Goal: Check status: Verify the current state of an ongoing process or item

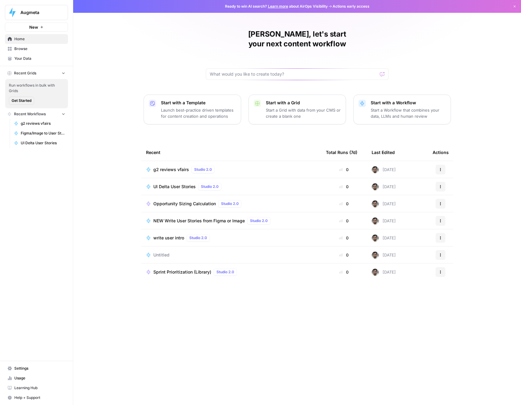
click at [178, 201] on span "Opportunity Sizing Calculation" at bounding box center [184, 204] width 63 height 6
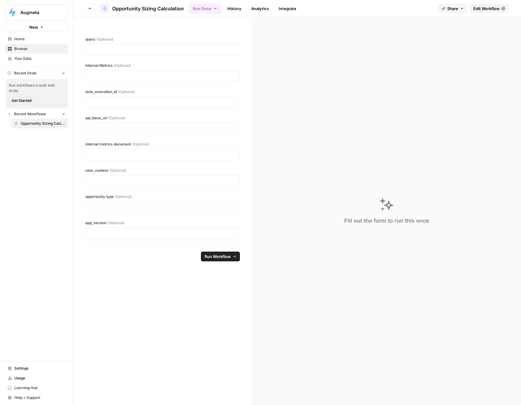
click at [236, 10] on link "History" at bounding box center [234, 9] width 21 height 10
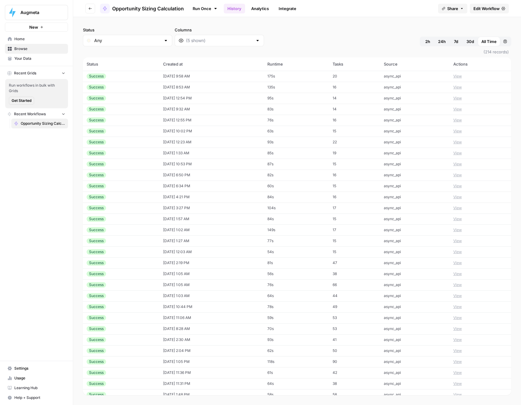
click at [225, 78] on td "[DATE] 9:58 AM" at bounding box center [212, 76] width 104 height 11
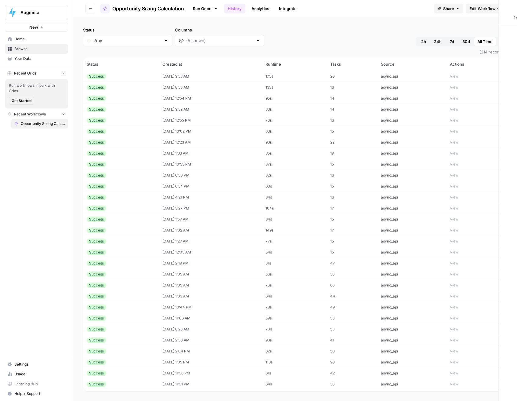
click at [225, 78] on td "[DATE] 9:58 AM" at bounding box center [210, 76] width 103 height 11
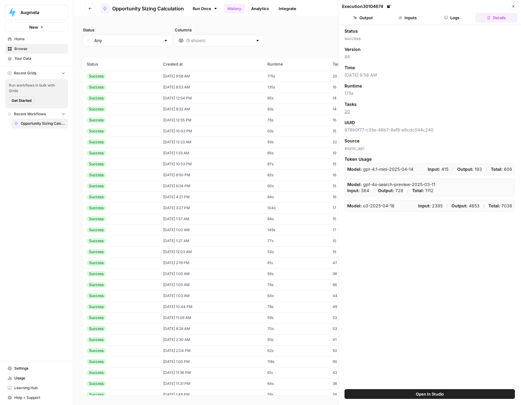
click at [408, 21] on button "Inputs" at bounding box center [408, 18] width 42 height 10
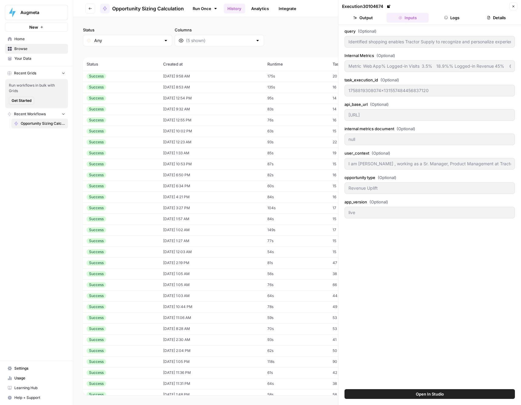
click at [174, 74] on td "[DATE] 9:58 AM" at bounding box center [212, 76] width 104 height 11
type input "Identified shopping enables Tractor Supply to recognize and personalize experie…"
type input "Metric Web App% Logged-in Visits 3.5% 18.9%% Logged-in Revenue 45% 67%Revenue p…"
click at [442, 19] on button "Logs" at bounding box center [452, 18] width 42 height 10
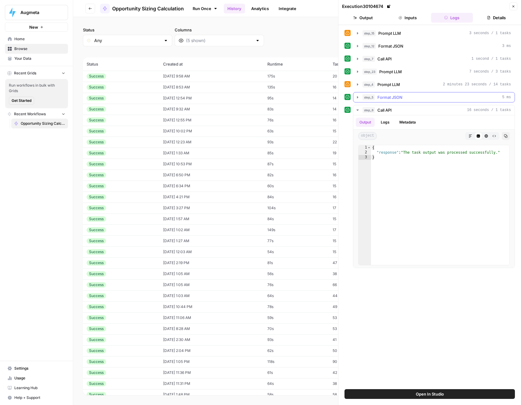
click at [394, 98] on span "Format JSON" at bounding box center [390, 97] width 25 height 6
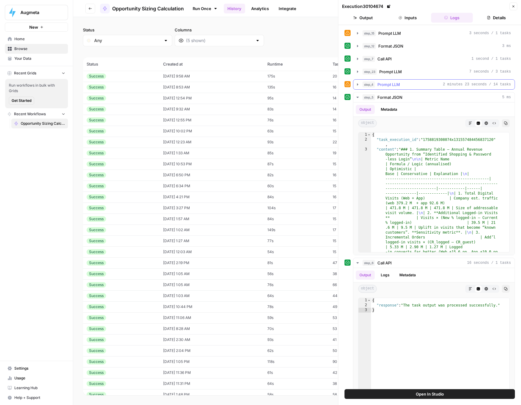
click at [395, 84] on span "Prompt LLM" at bounding box center [389, 84] width 23 height 6
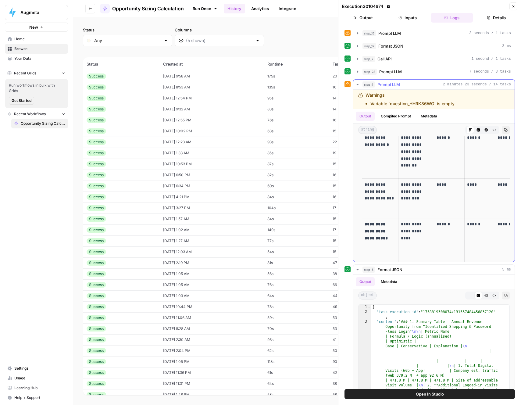
scroll to position [192, 0]
